Goal: Communication & Community: Connect with others

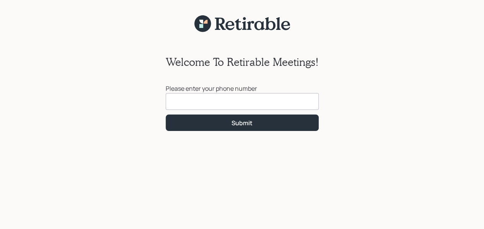
click at [240, 99] on input at bounding box center [242, 101] width 153 height 17
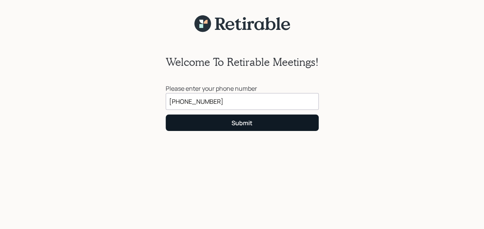
type input "(408) 444-3565"
click at [251, 122] on div "Submit" at bounding box center [241, 122] width 21 height 8
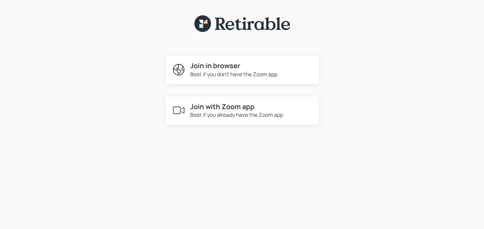
click at [251, 77] on div "Best if you don't have the Zoom app" at bounding box center [233, 74] width 87 height 8
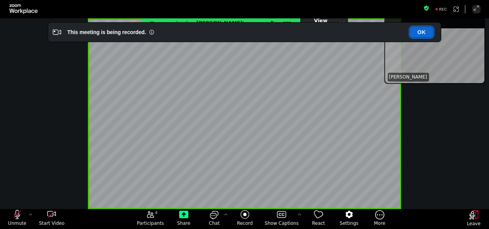
click at [424, 37] on button "OK" at bounding box center [421, 32] width 23 height 11
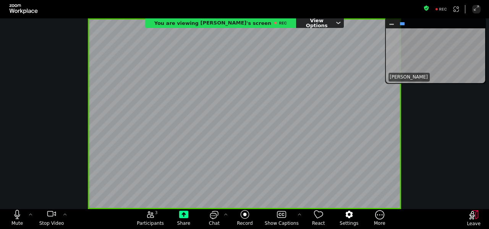
click at [401, 51] on div "[PERSON_NAME]" at bounding box center [435, 55] width 97 height 55
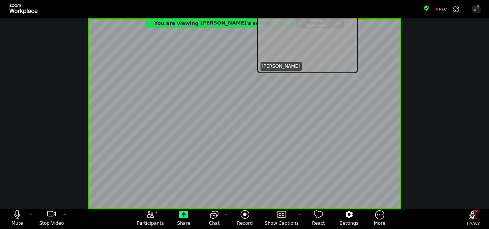
click at [180, 46] on div "Fullscreen Mute Stop Video 3 Participants Share Chat Record Show Captions React…" at bounding box center [244, 114] width 489 height 229
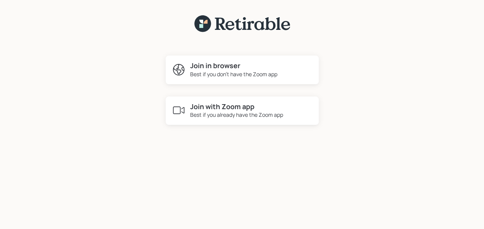
click at [216, 64] on h4 "Join in browser" at bounding box center [233, 66] width 87 height 8
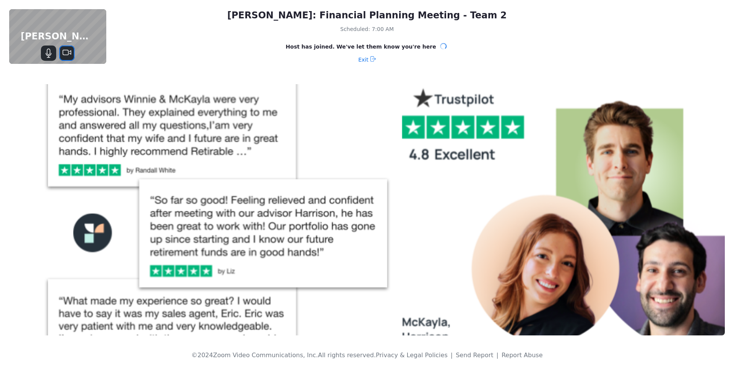
click at [68, 52] on icon "Stop Video" at bounding box center [66, 53] width 9 height 9
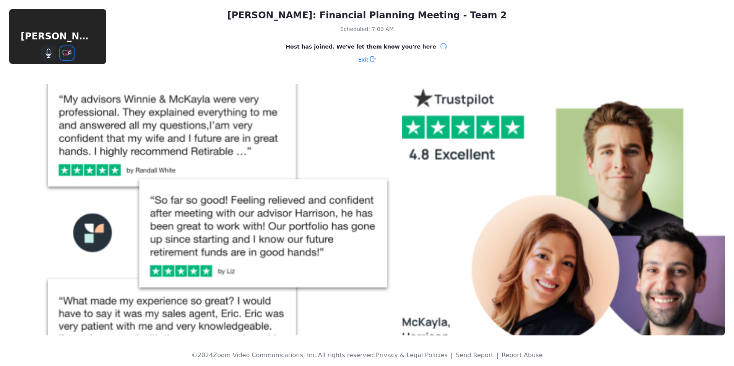
click at [68, 52] on icon "Start Video" at bounding box center [66, 52] width 7 height 7
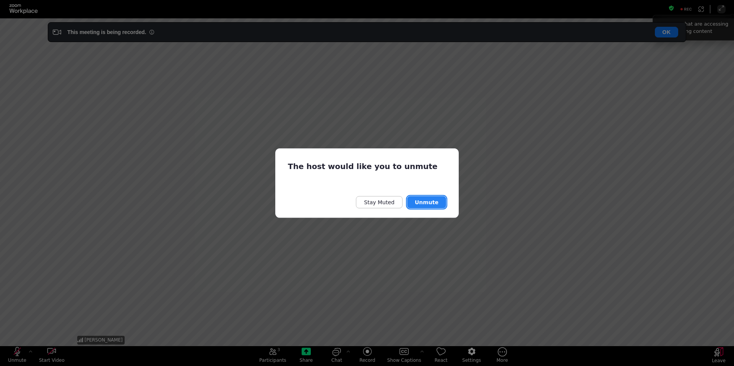
click at [430, 200] on button "Unmute" at bounding box center [426, 202] width 39 height 12
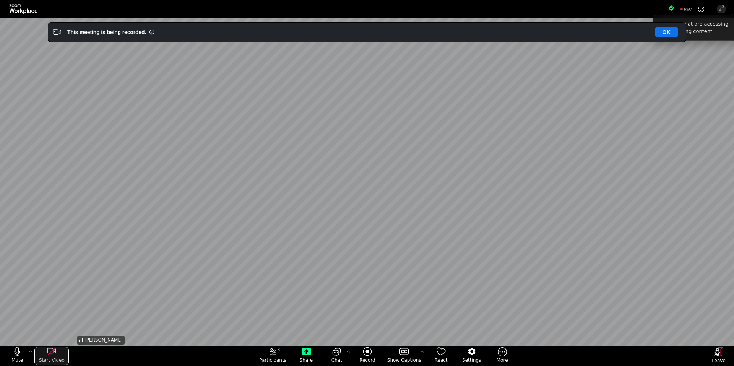
click at [60, 228] on div "start my video" at bounding box center [51, 351] width 34 height 9
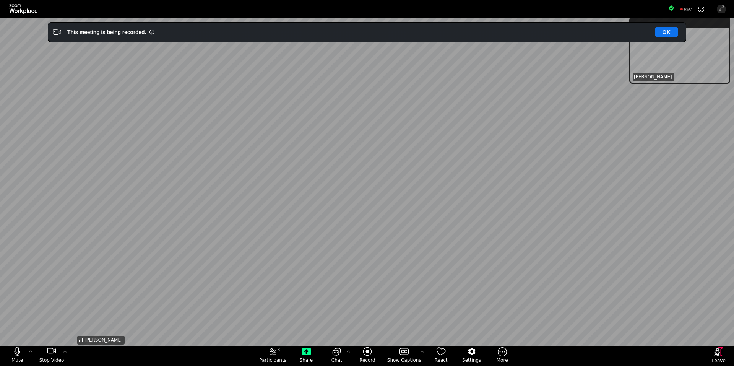
click at [489, 37] on div "This meeting is being recorded. OK" at bounding box center [374, 31] width 622 height 15
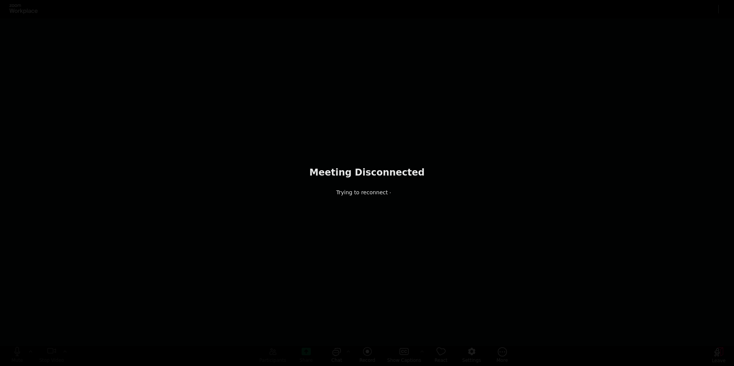
click at [489, 0] on html "Meeting Disconnected Trying to reconnect Mute Stop Video Participants Share Cha…" at bounding box center [367, 183] width 734 height 366
